Goal: Information Seeking & Learning: Learn about a topic

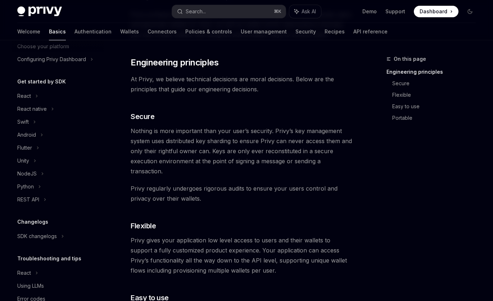
scroll to position [69, 0]
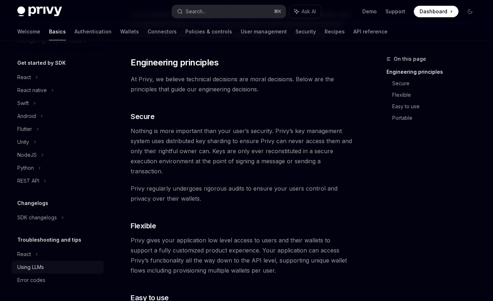
click at [38, 264] on div "Using LLMs" at bounding box center [30, 267] width 27 height 9
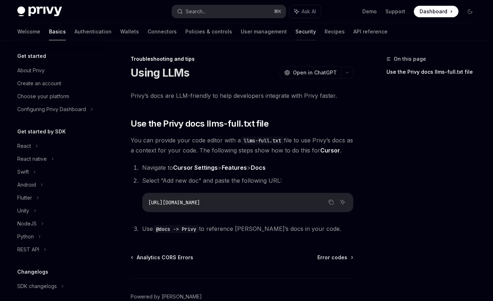
click at [295, 33] on link "Security" at bounding box center [305, 31] width 20 height 17
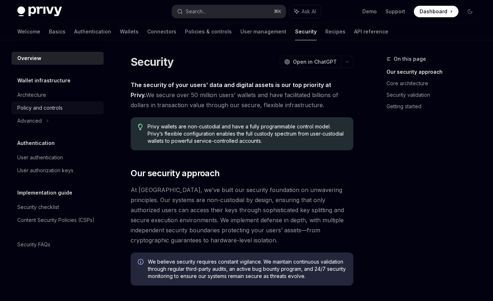
click at [55, 106] on div "Policy and controls" at bounding box center [39, 108] width 45 height 9
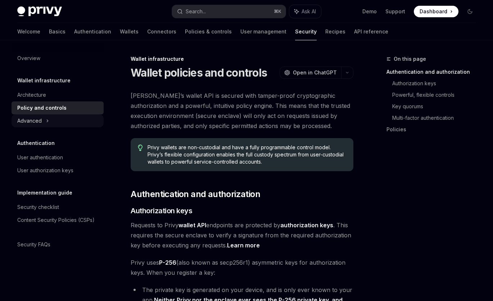
click at [54, 115] on div "Advanced" at bounding box center [58, 120] width 92 height 13
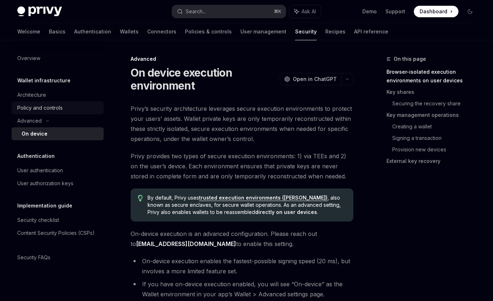
click at [61, 109] on div "Policy and controls" at bounding box center [39, 108] width 45 height 9
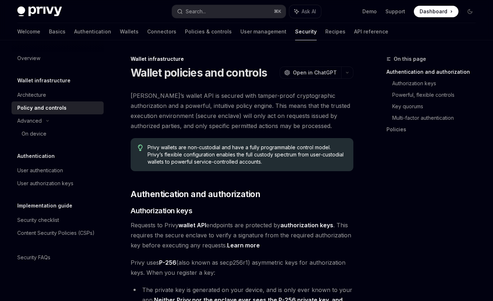
click at [208, 124] on span "[PERSON_NAME]’s wallet API is secured with tamper-proof cryptographic authoriza…" at bounding box center [242, 111] width 223 height 40
click at [63, 219] on div "Security checklist" at bounding box center [58, 220] width 82 height 9
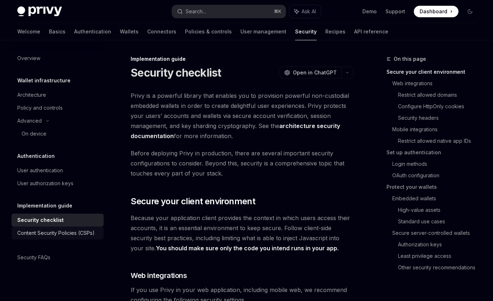
click at [92, 231] on div "Content Security Policies (CSPs)" at bounding box center [55, 233] width 77 height 9
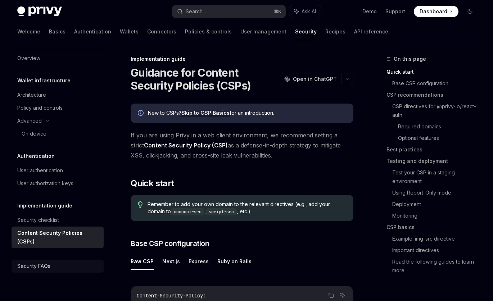
click at [56, 262] on div "Security FAQs" at bounding box center [58, 266] width 82 height 9
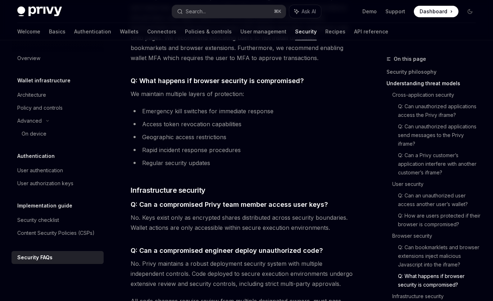
scroll to position [1107, 0]
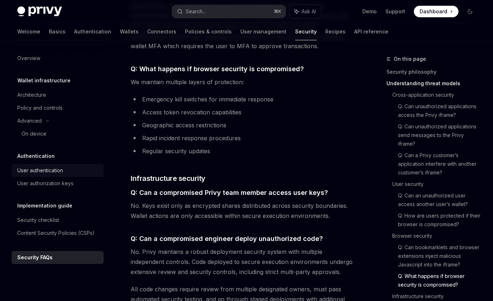
click at [54, 172] on div "User authentication" at bounding box center [40, 170] width 46 height 9
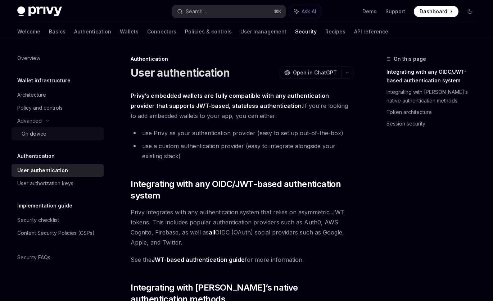
click at [42, 136] on div "On device" at bounding box center [34, 133] width 25 height 9
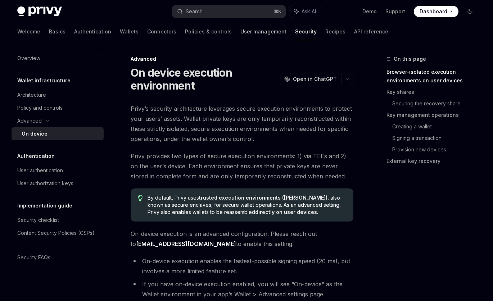
click at [240, 32] on link "User management" at bounding box center [263, 31] width 46 height 17
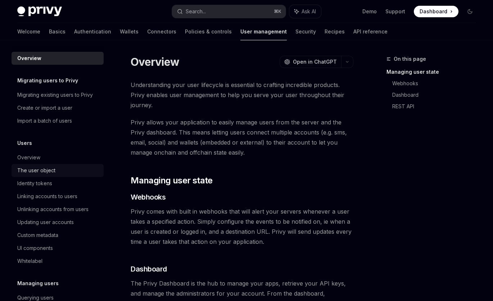
click at [58, 172] on div "The user object" at bounding box center [58, 170] width 82 height 9
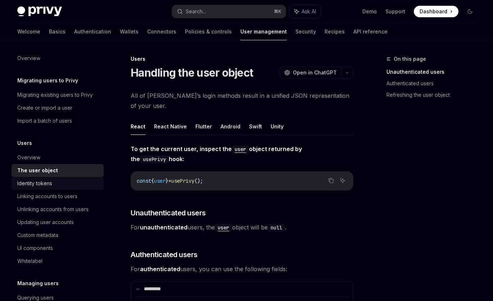
click at [58, 184] on div "Identity tokens" at bounding box center [58, 183] width 82 height 9
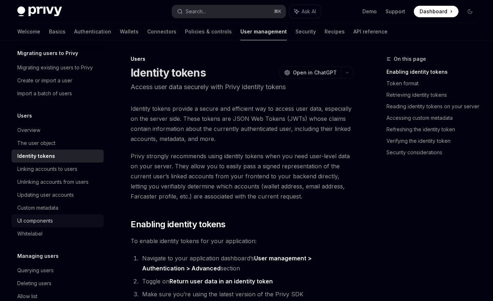
scroll to position [64, 0]
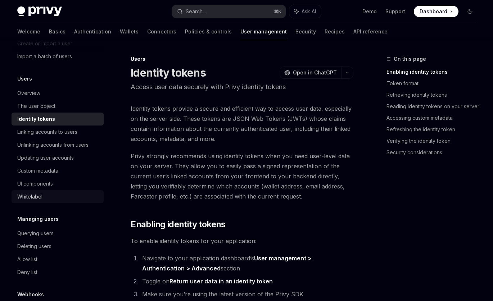
click at [61, 193] on div "Whitelabel" at bounding box center [58, 196] width 82 height 9
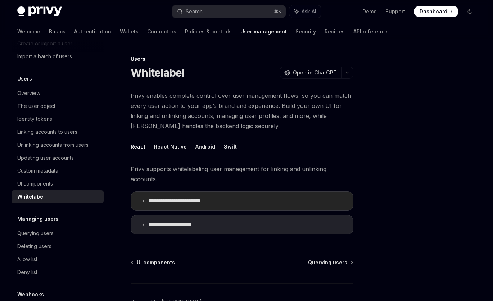
click at [166, 192] on summary "**********" at bounding box center [242, 201] width 222 height 19
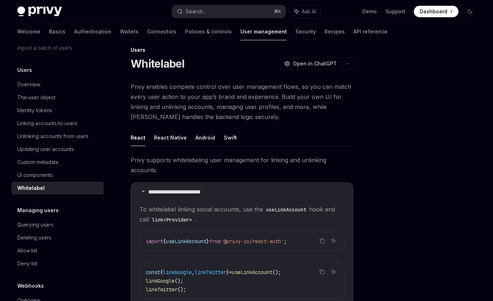
scroll to position [106, 0]
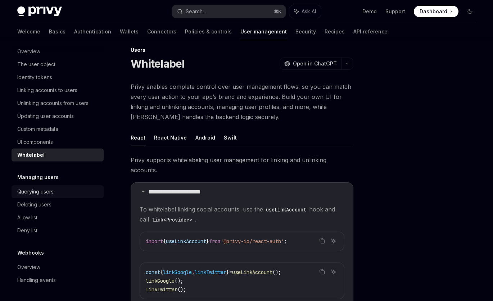
click at [69, 190] on div "Querying users" at bounding box center [58, 191] width 82 height 9
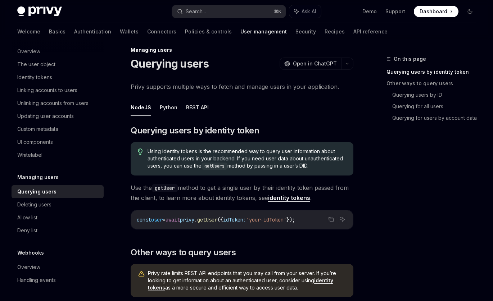
scroll to position [145, 0]
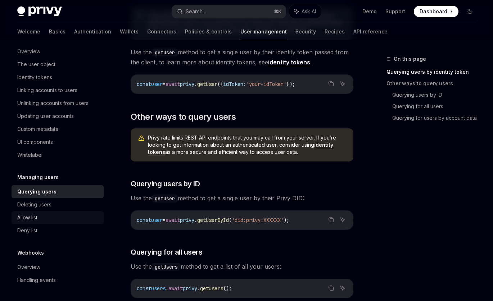
click at [51, 218] on div "Allow list" at bounding box center [58, 217] width 82 height 9
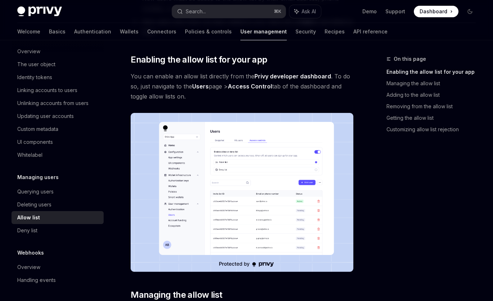
scroll to position [175, 0]
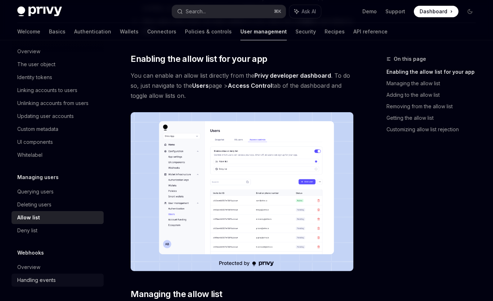
click at [46, 277] on div "Handling events" at bounding box center [36, 280] width 38 height 9
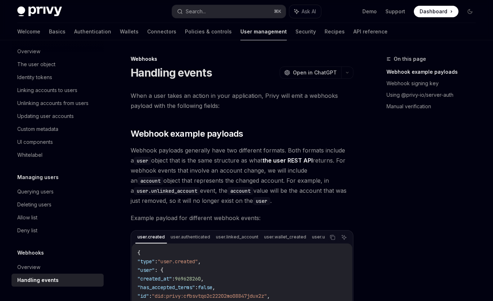
type textarea "*"
